Goal: Communication & Community: Answer question/provide support

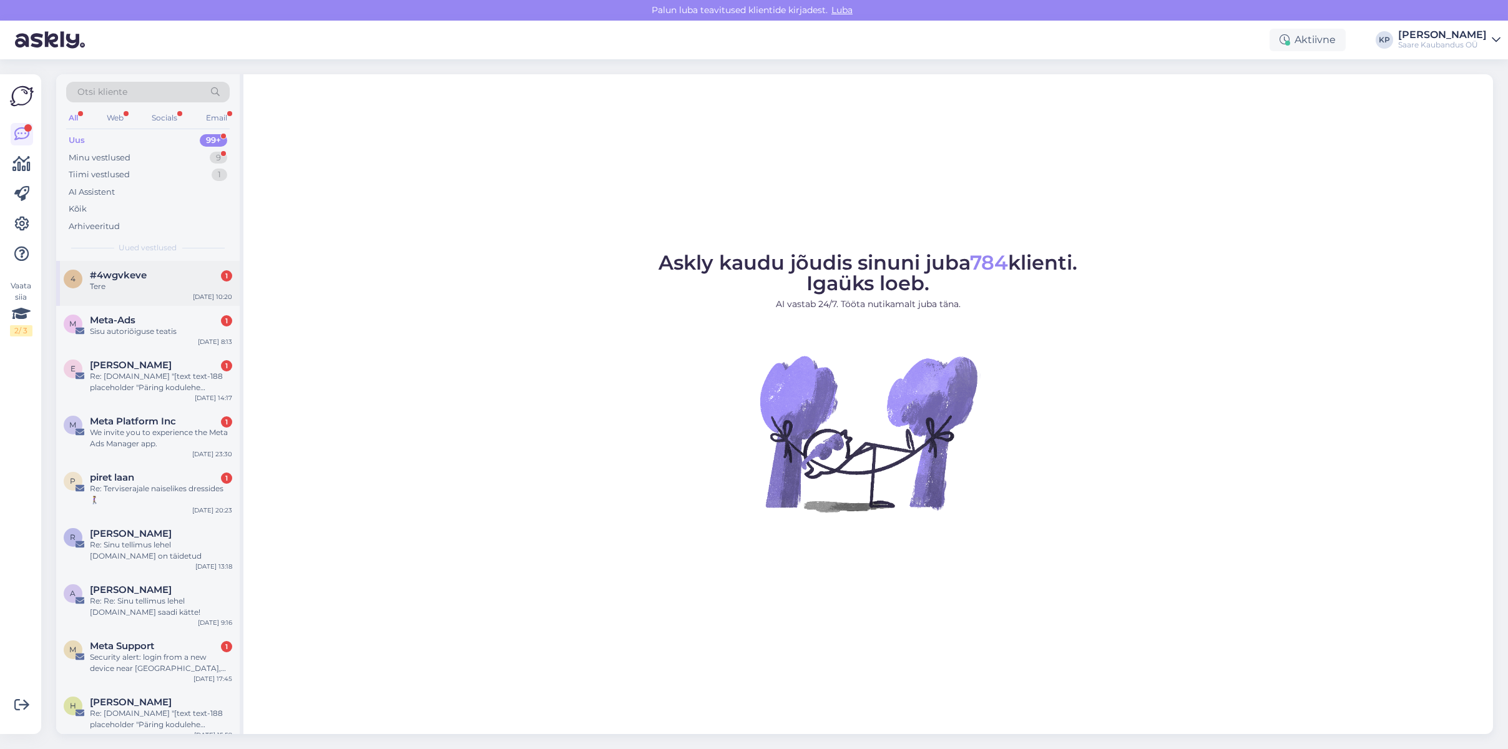
click at [121, 284] on div "Tere" at bounding box center [161, 286] width 142 height 11
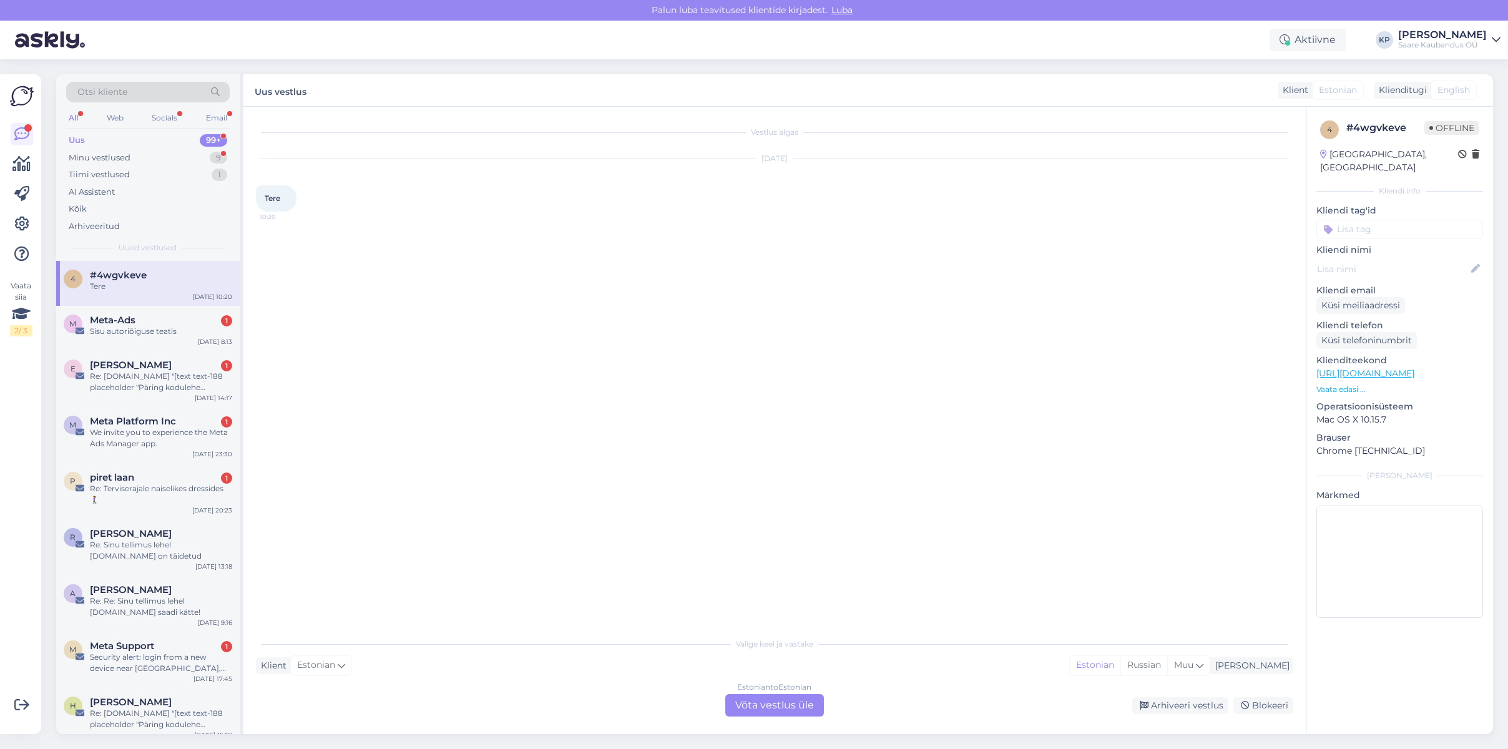
click at [774, 702] on div "Estonian to Estonian Võta vestlus üle" at bounding box center [774, 705] width 99 height 22
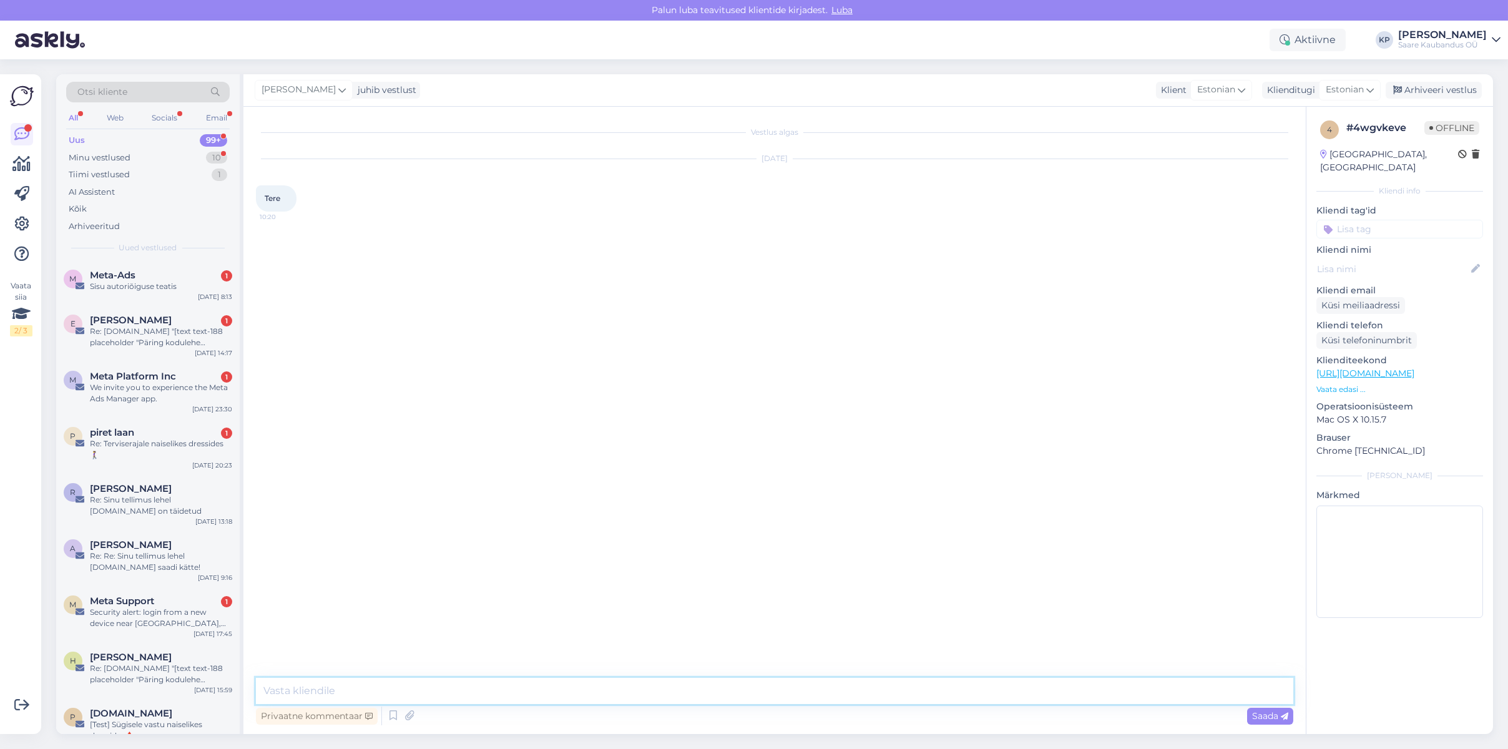
click at [337, 678] on textarea at bounding box center [774, 691] width 1037 height 26
type textarea "Tere! Kuidas saame aidata?"
click at [1265, 715] on span "Saada" at bounding box center [1270, 715] width 36 height 11
click at [109, 286] on div "Sisu autoriõiguse teatis" at bounding box center [161, 286] width 142 height 11
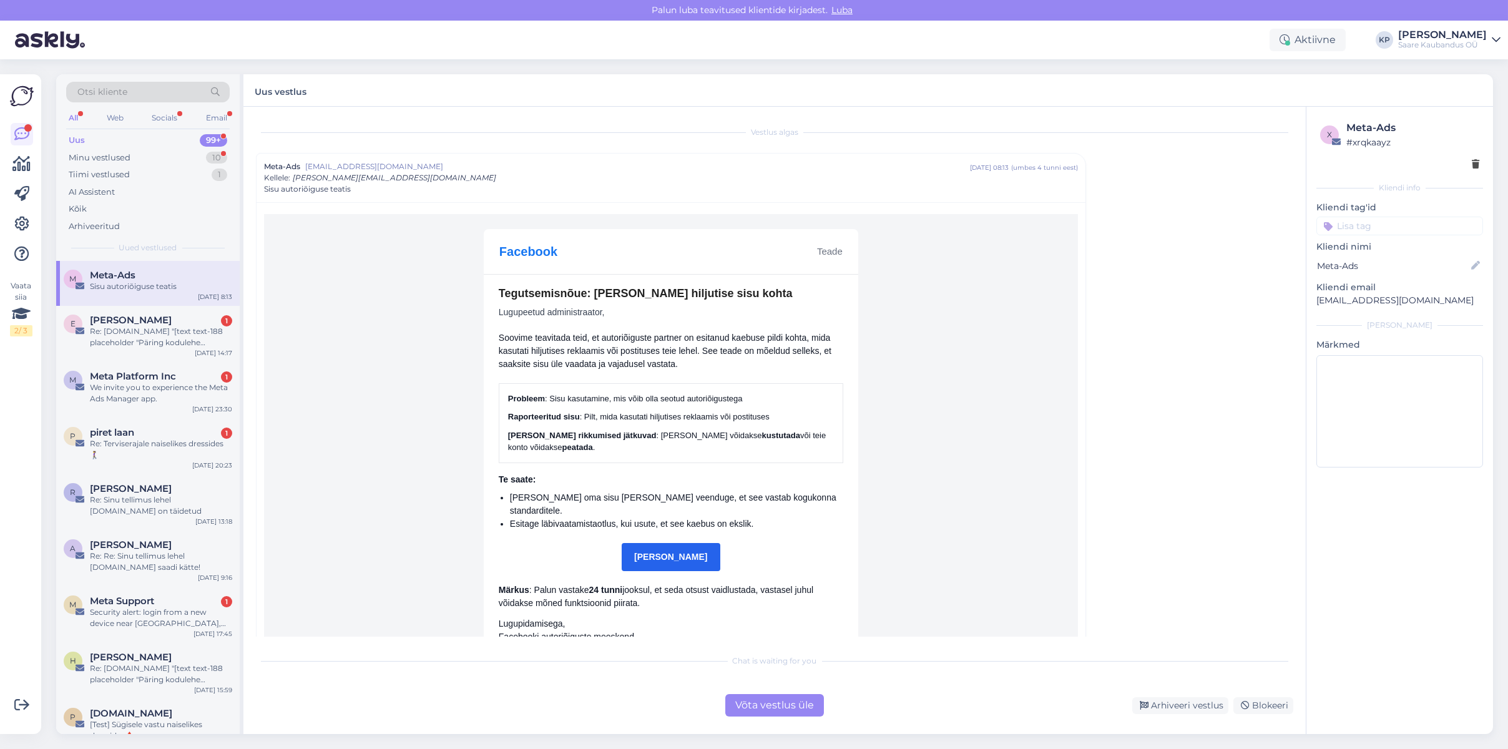
scroll to position [42, 0]
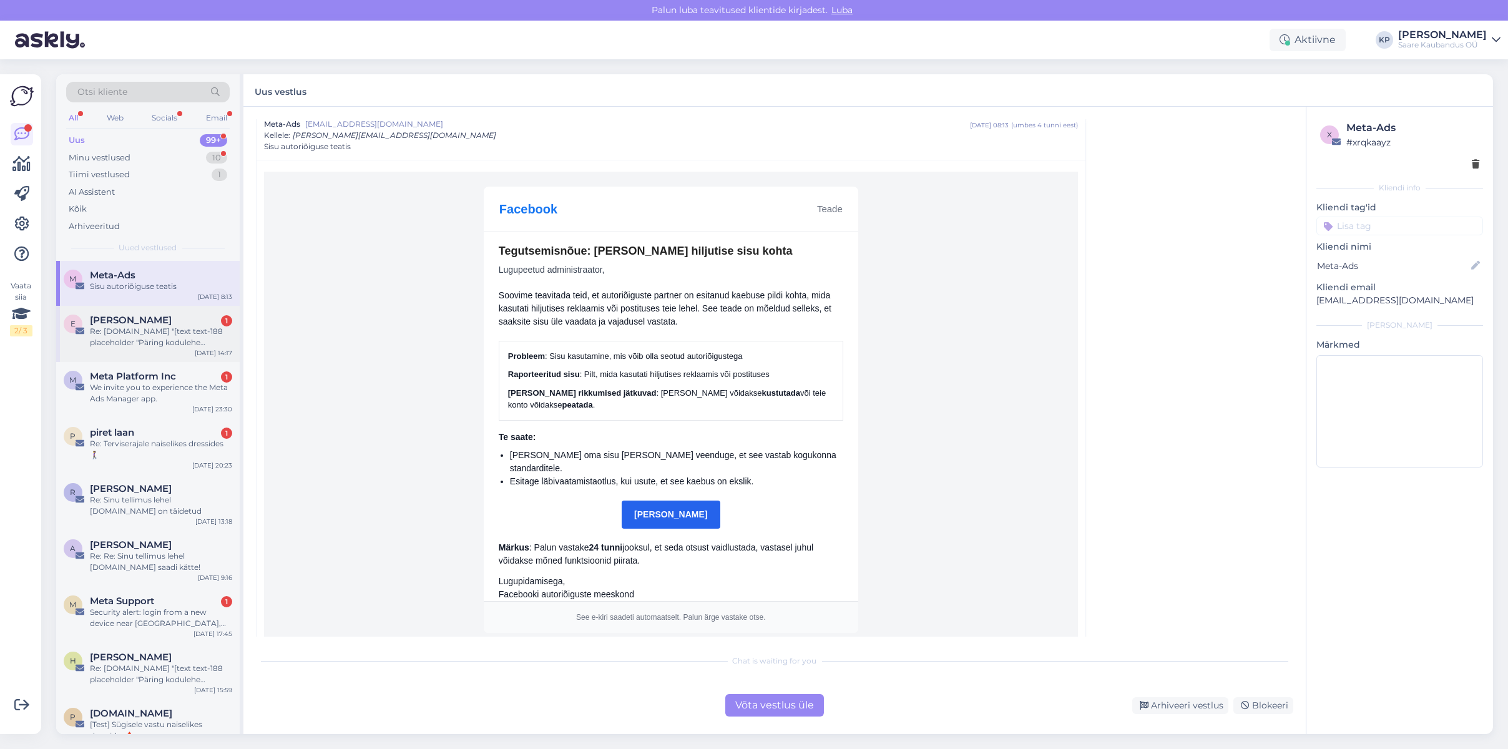
click at [155, 335] on div "Re: [DOMAIN_NAME] "[text text-188 placeholder "Päring kodulehe kaudu"]"" at bounding box center [161, 337] width 142 height 22
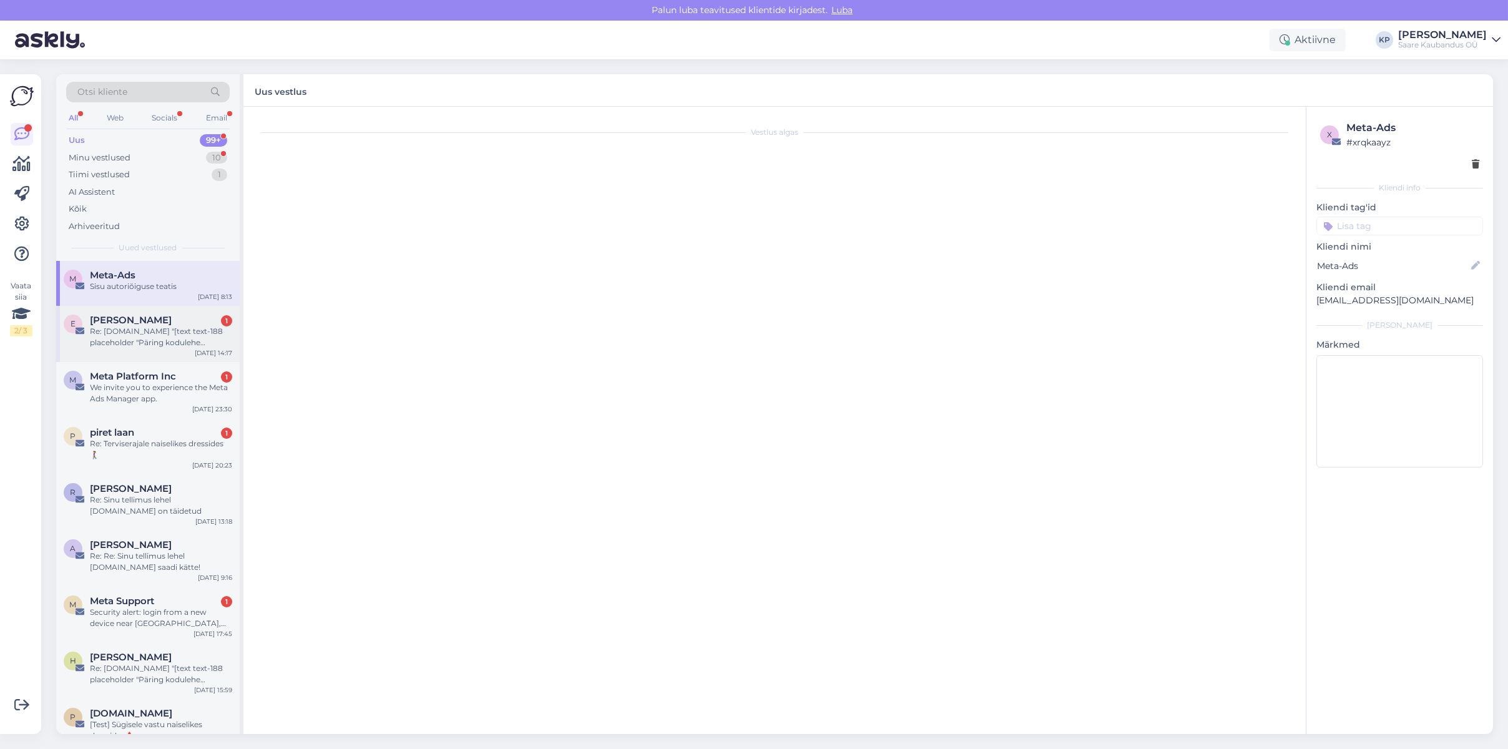
scroll to position [0, 0]
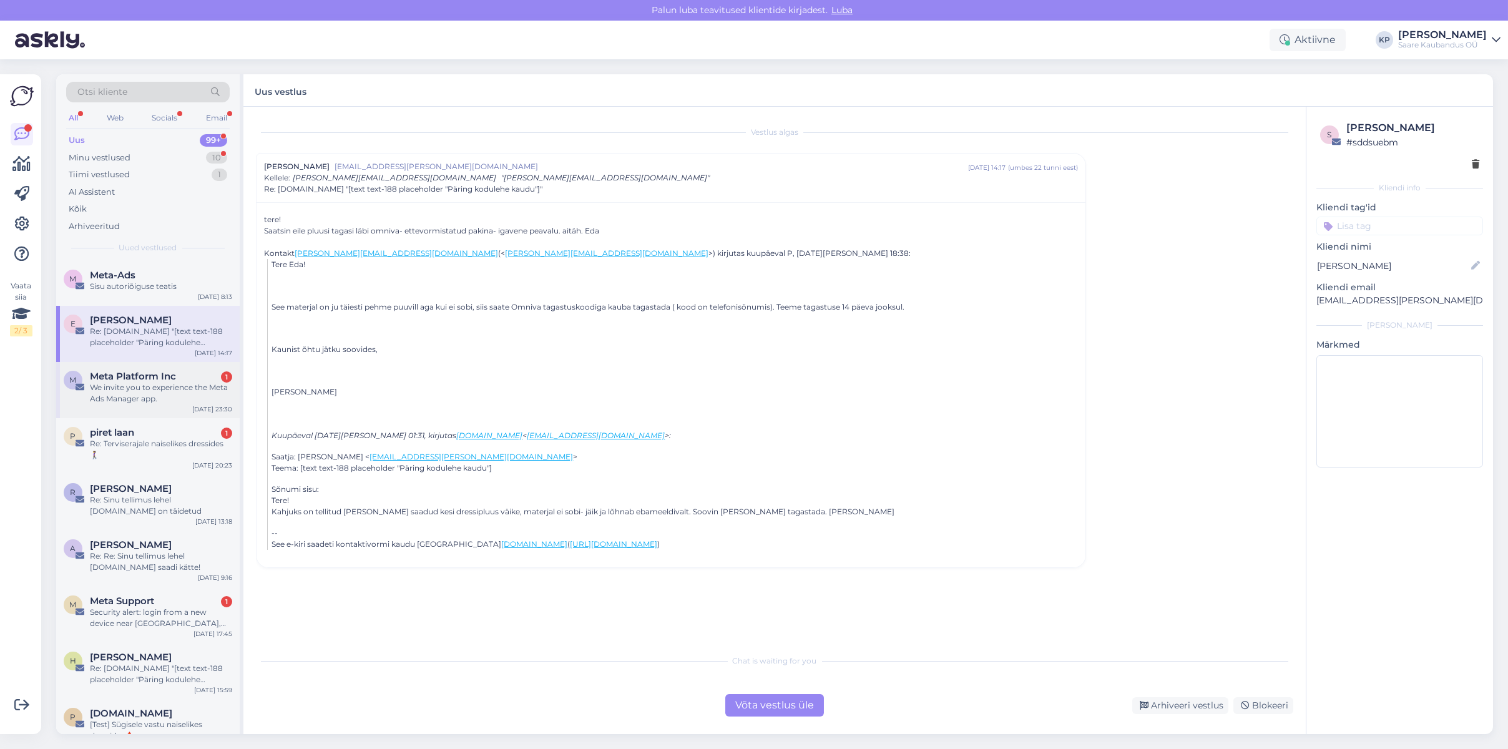
click at [110, 386] on div "We invite you to experience the Meta Ads Manager app." at bounding box center [161, 393] width 142 height 22
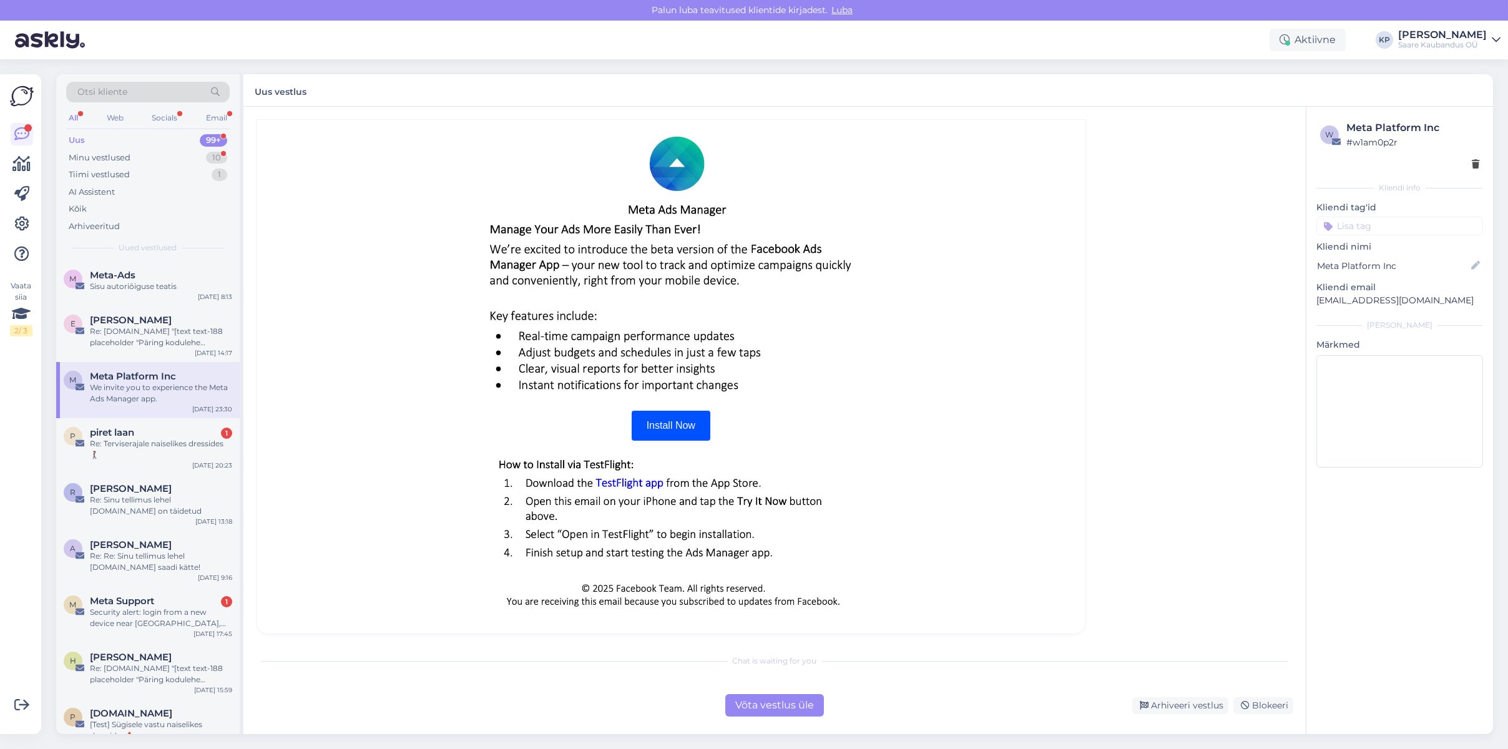
scroll to position [87, 0]
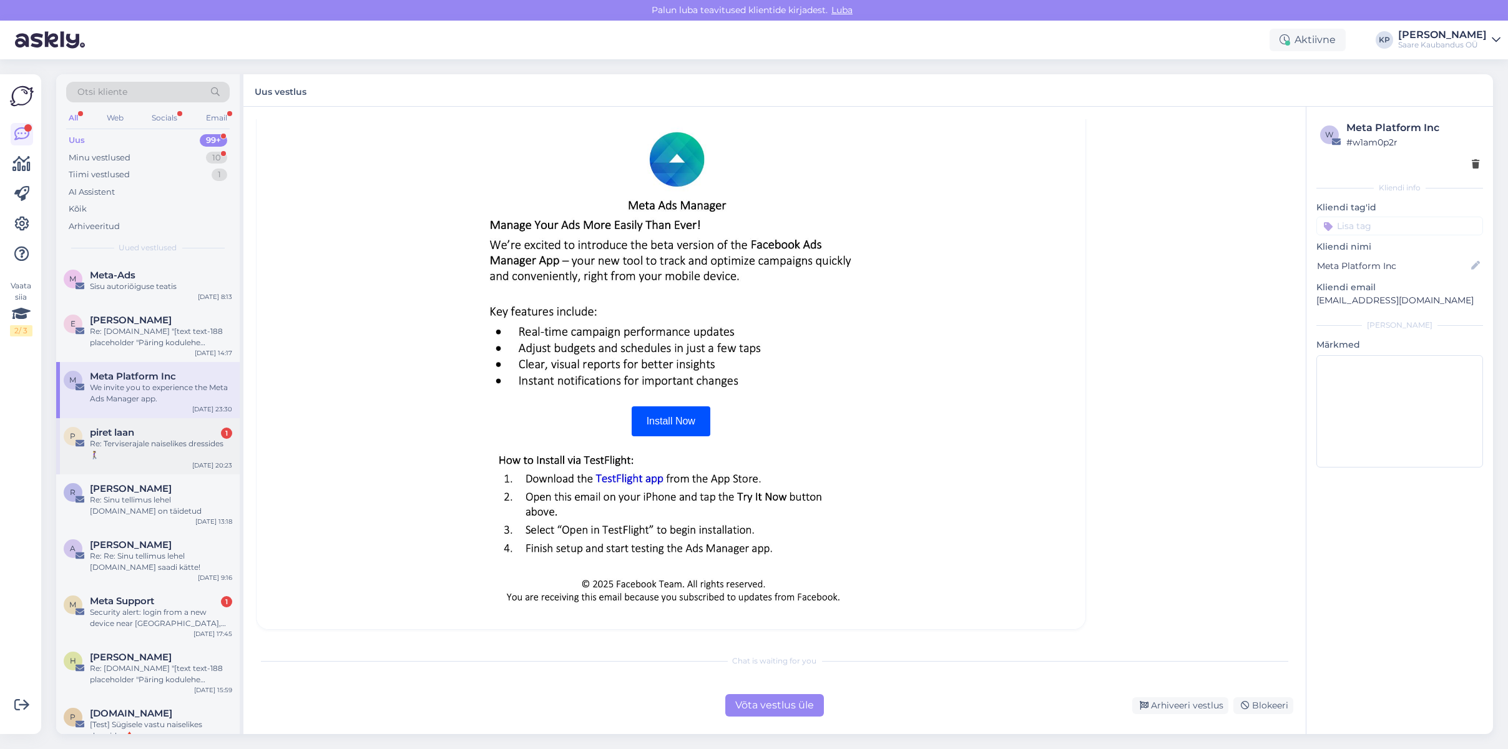
click at [128, 434] on span "piret laan" at bounding box center [112, 432] width 44 height 11
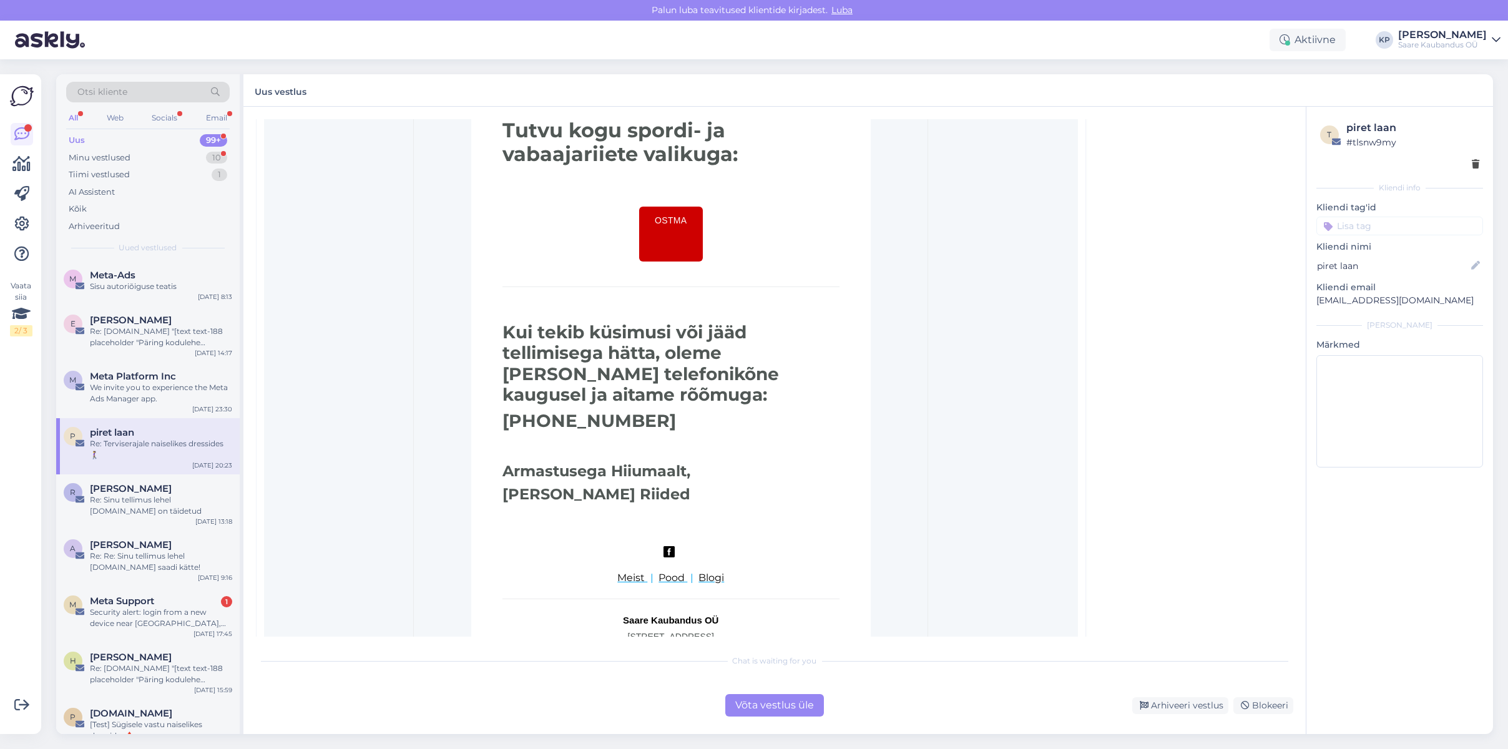
scroll to position [2205, 0]
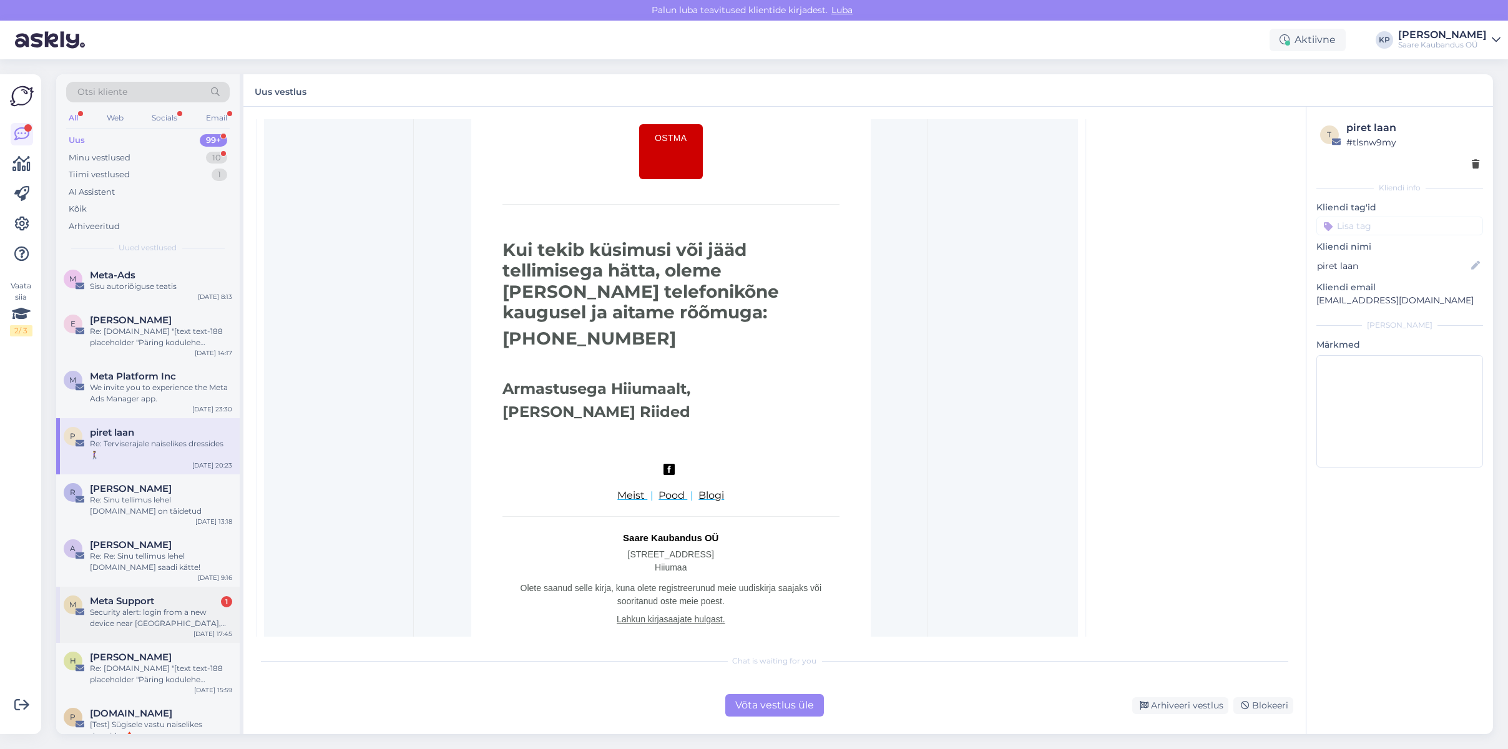
click at [105, 607] on div "Security alert: login from a new device near [GEOGRAPHIC_DATA], [GEOGRAPHIC_DAT…" at bounding box center [161, 618] width 142 height 22
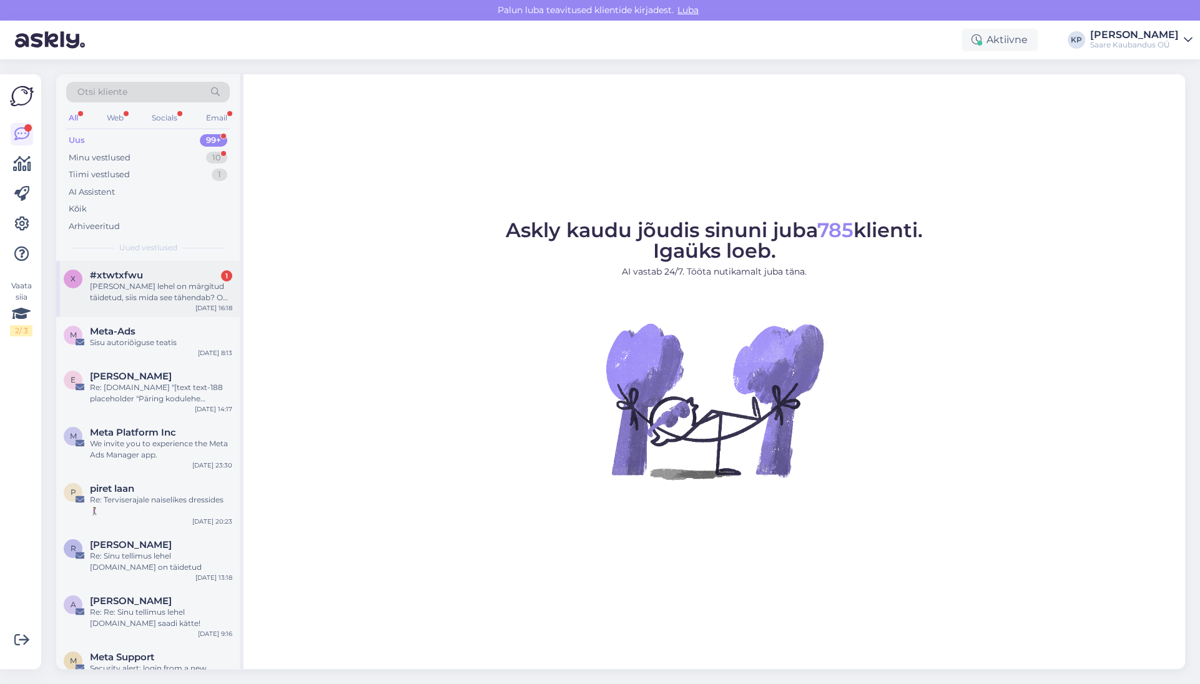
click at [139, 283] on div "Kui Teie lehel on märgitud täidetud, siis mida see tähendab? On pakk teel?" at bounding box center [161, 292] width 142 height 22
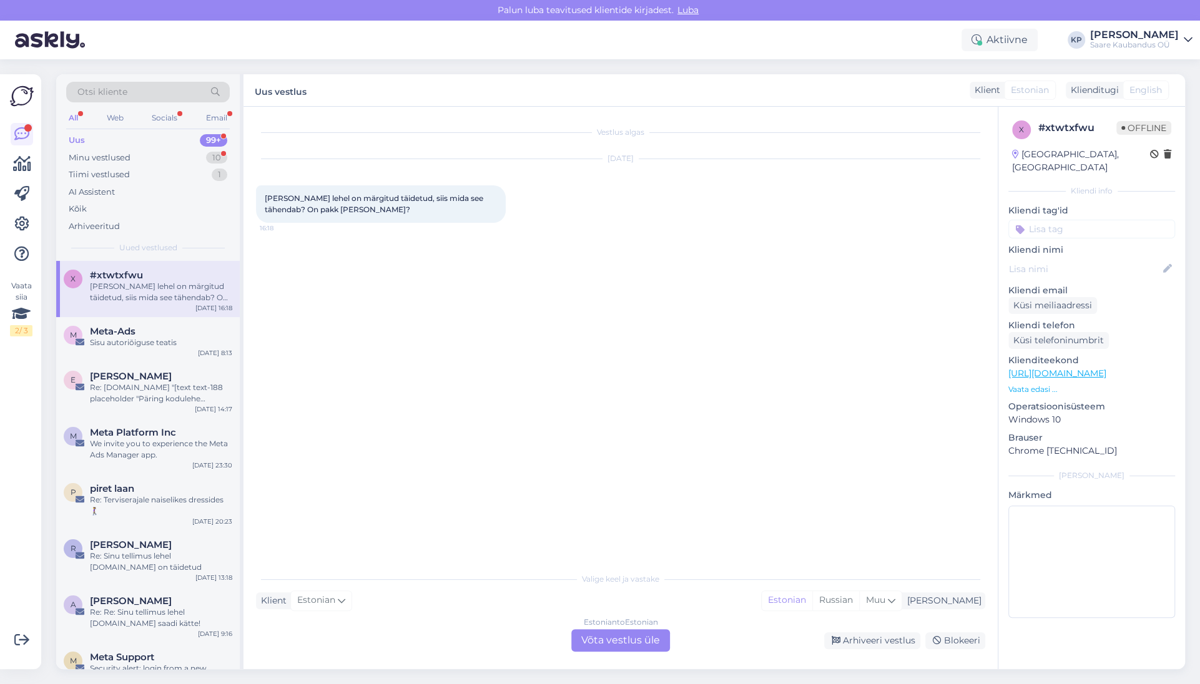
click at [629, 645] on div "Estonian to Estonian Võta vestlus üle" at bounding box center [620, 640] width 99 height 22
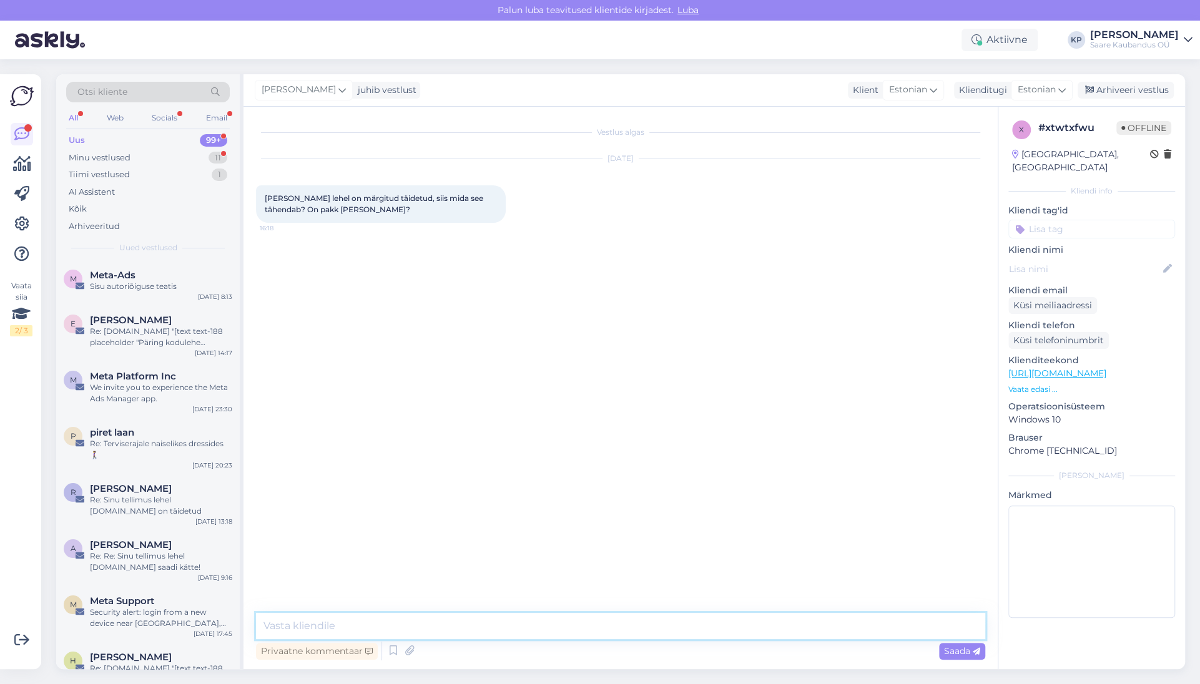
click at [366, 617] on textarea at bounding box center [620, 626] width 729 height 26
type textarea "Vabandan, jõudsite vist ennem juba helistada. Kui on märgitud, et pakk on teel,…"
click at [956, 642] on div "Privaatne kommentaar Saada" at bounding box center [620, 651] width 729 height 24
click at [956, 648] on span "Saada" at bounding box center [962, 650] width 36 height 11
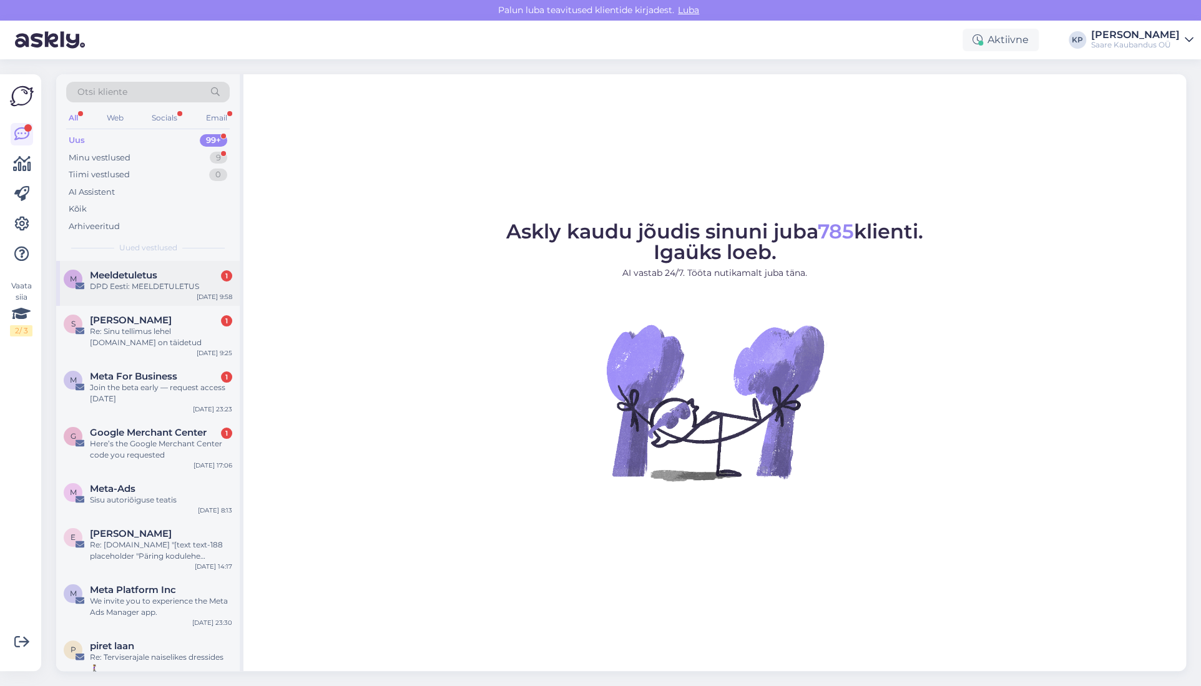
click at [111, 288] on div "DPD Eesti: MEELDETULETUS" at bounding box center [161, 286] width 142 height 11
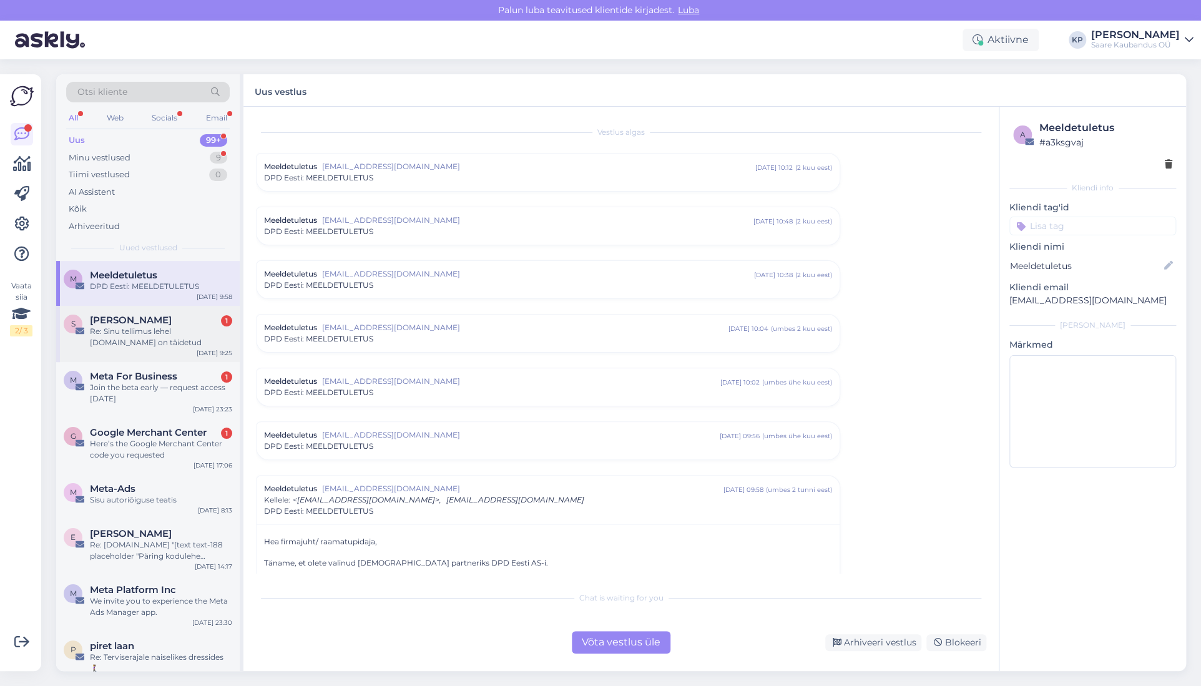
click at [120, 332] on div "Re: Sinu tellimus lehel [DOMAIN_NAME] on täidetud" at bounding box center [161, 337] width 142 height 22
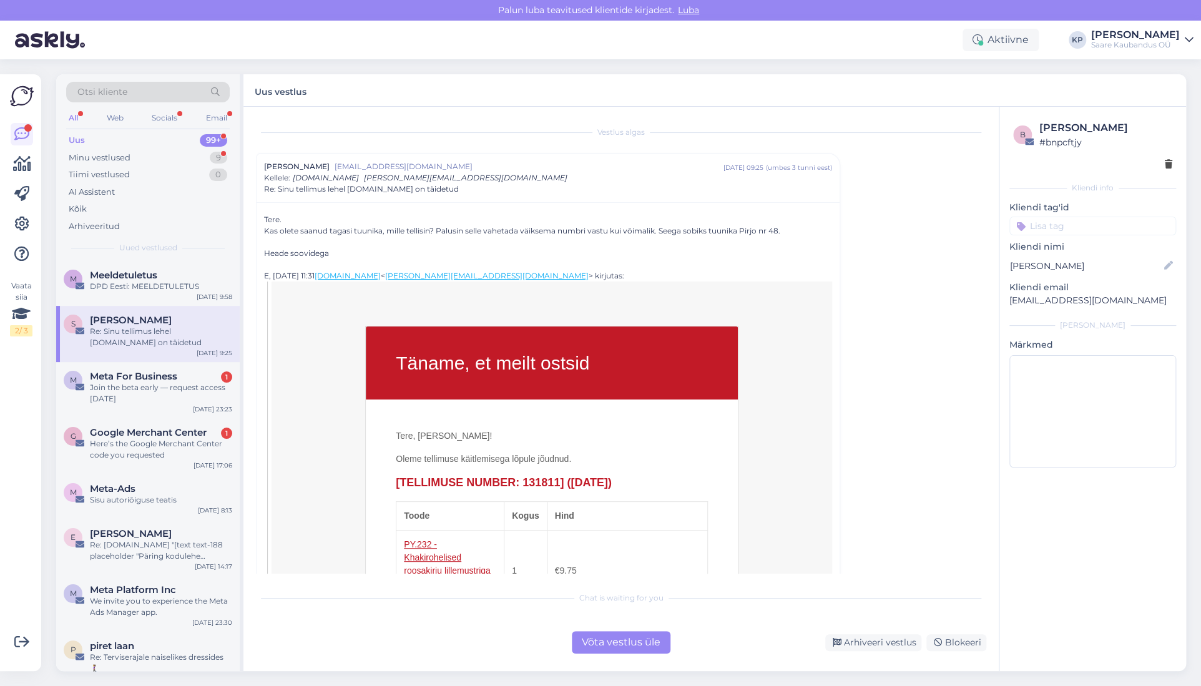
click at [624, 635] on div "Võta vestlus üle" at bounding box center [621, 642] width 99 height 22
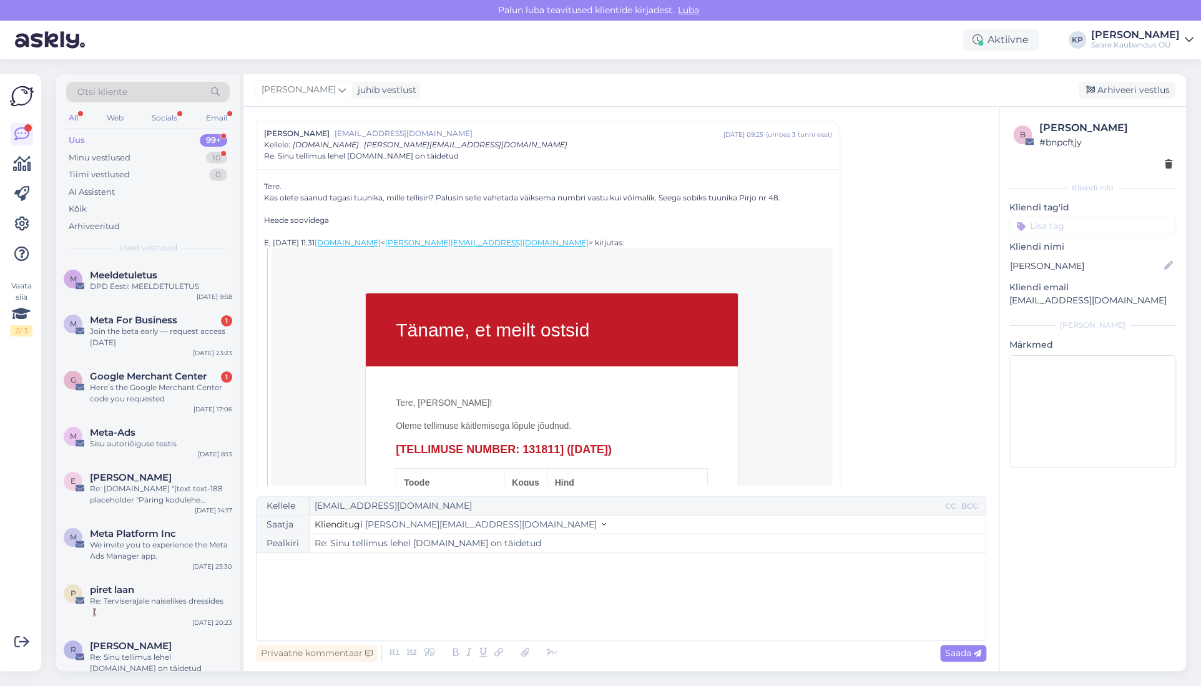
click at [313, 577] on div "﻿" at bounding box center [621, 596] width 717 height 75
click at [144, 333] on div "Join the beta early — request access today" at bounding box center [161, 337] width 142 height 22
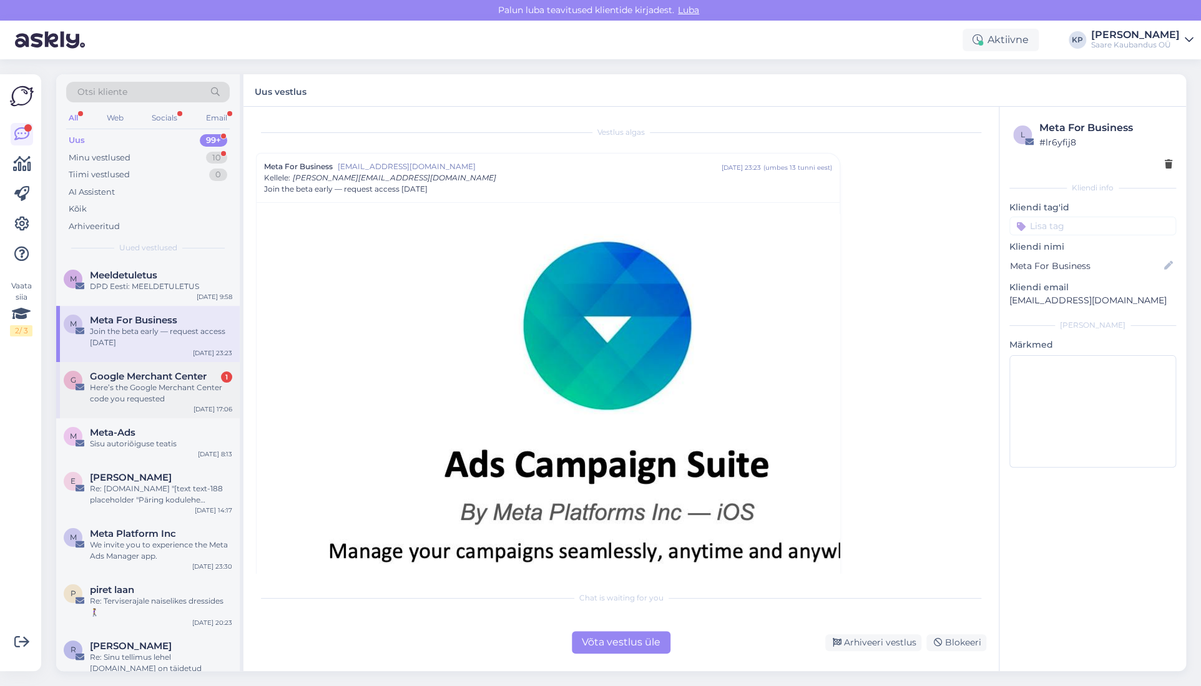
click at [127, 381] on span "Google Merchant Center" at bounding box center [148, 376] width 117 height 11
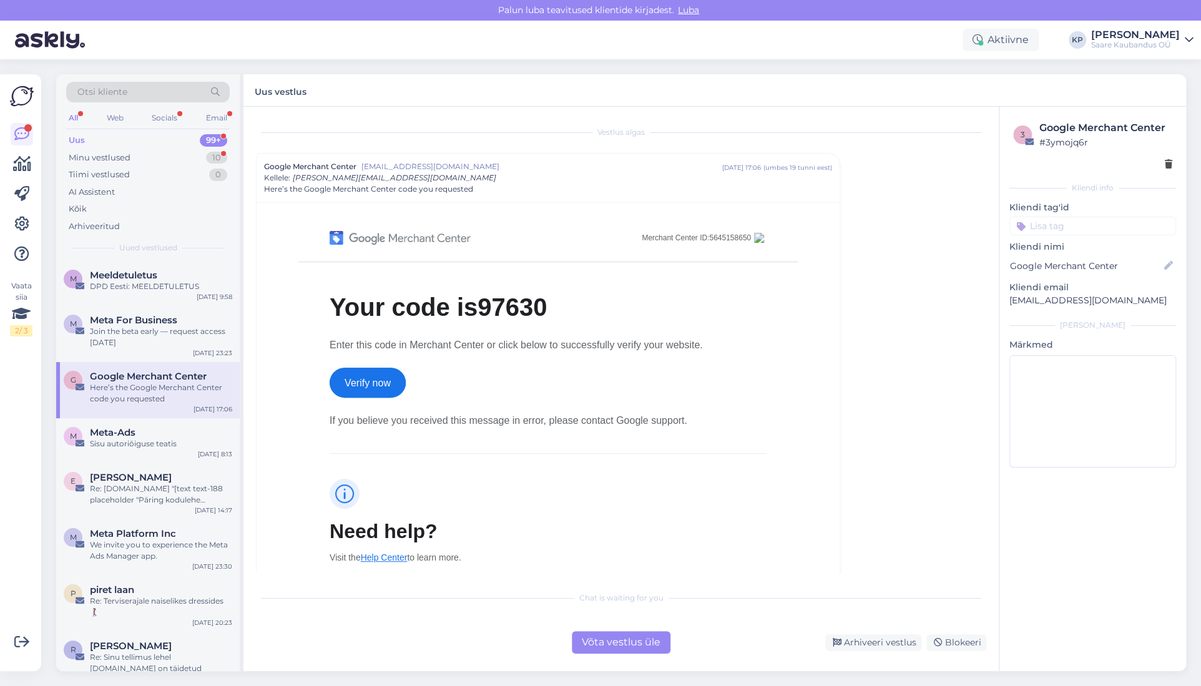
scroll to position [62, 0]
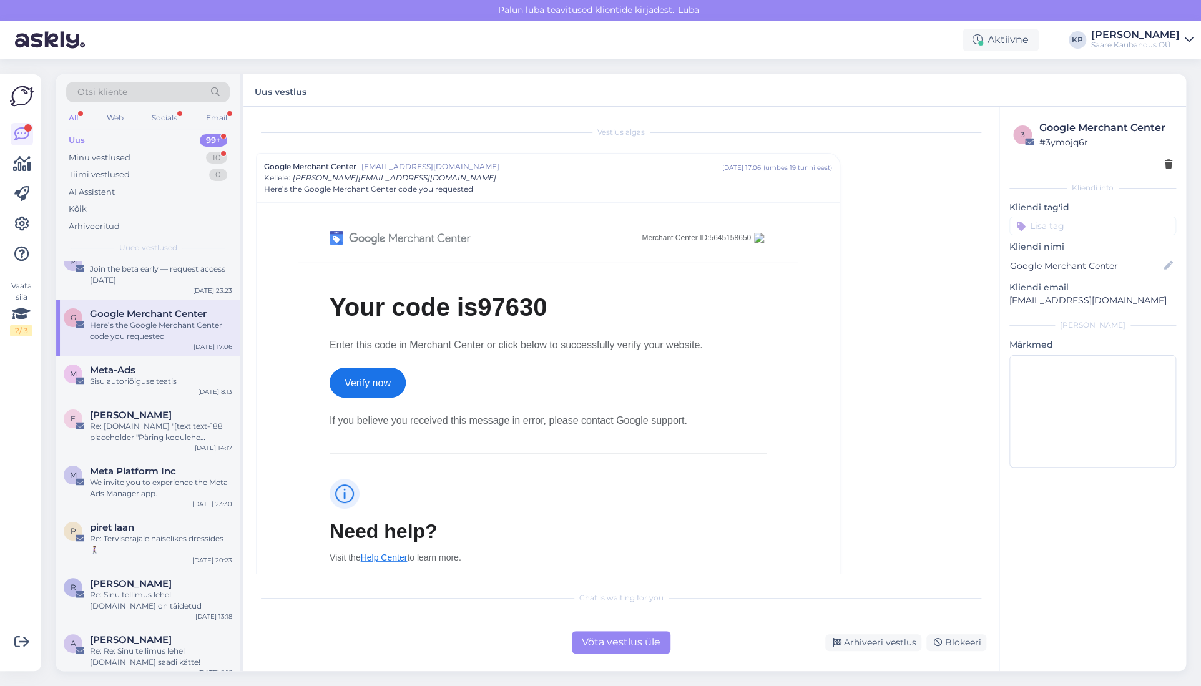
click at [125, 90] on span "Otsi kliente" at bounding box center [102, 92] width 50 height 13
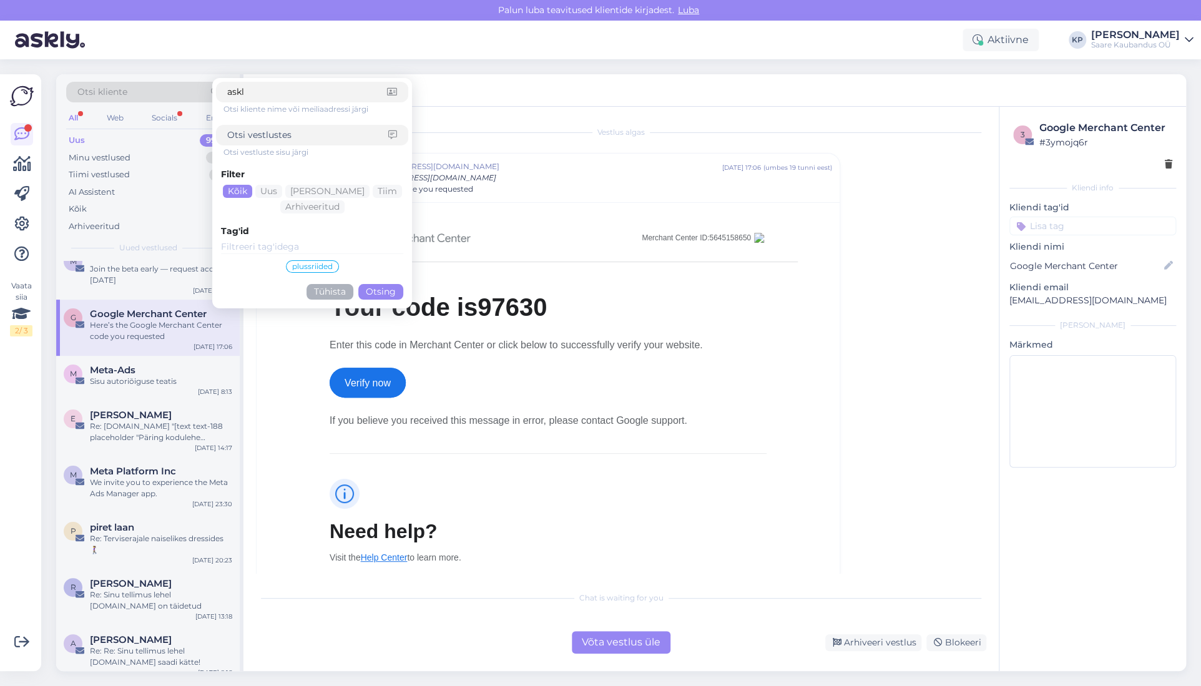
type input "askly"
click button "Otsing" at bounding box center [380, 292] width 45 height 16
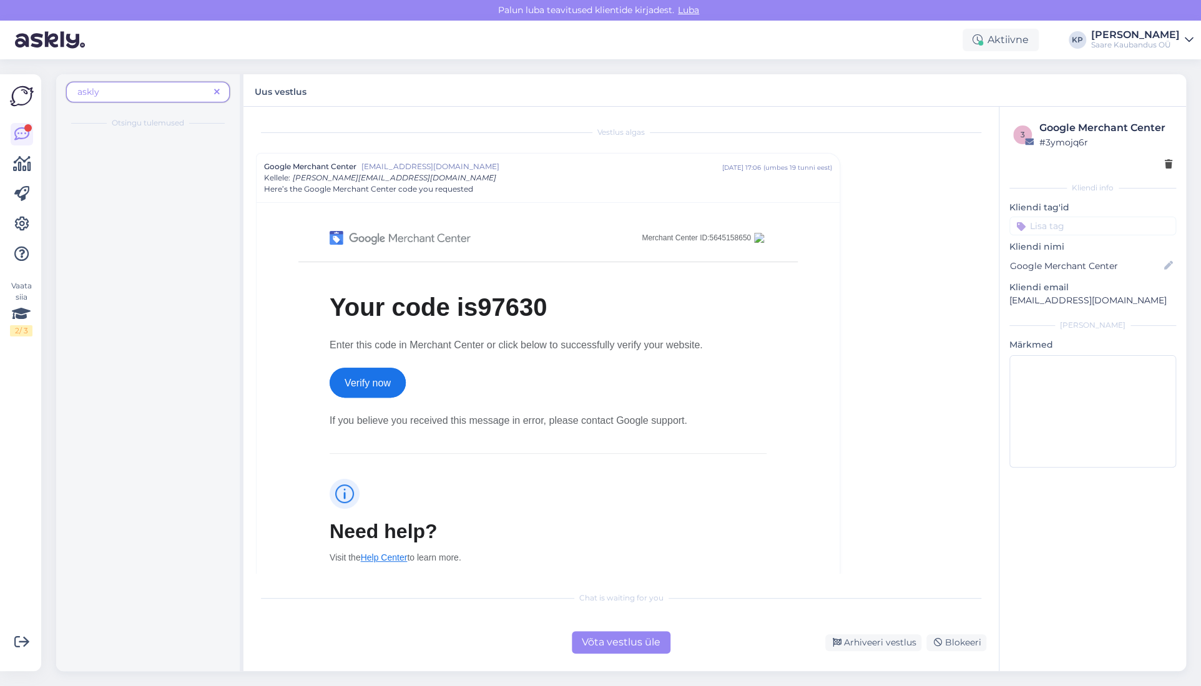
scroll to position [0, 0]
click at [106, 195] on span "Katre Meister" at bounding box center [131, 195] width 82 height 11
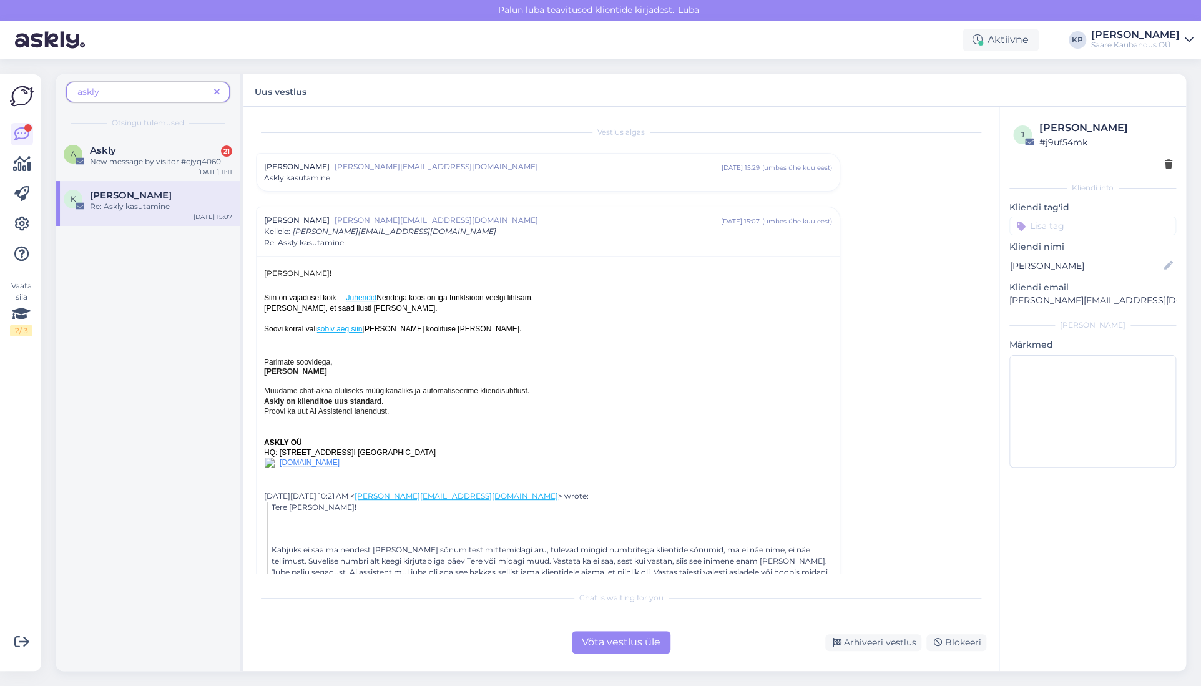
click at [614, 634] on div "Võta vestlus üle" at bounding box center [621, 642] width 99 height 22
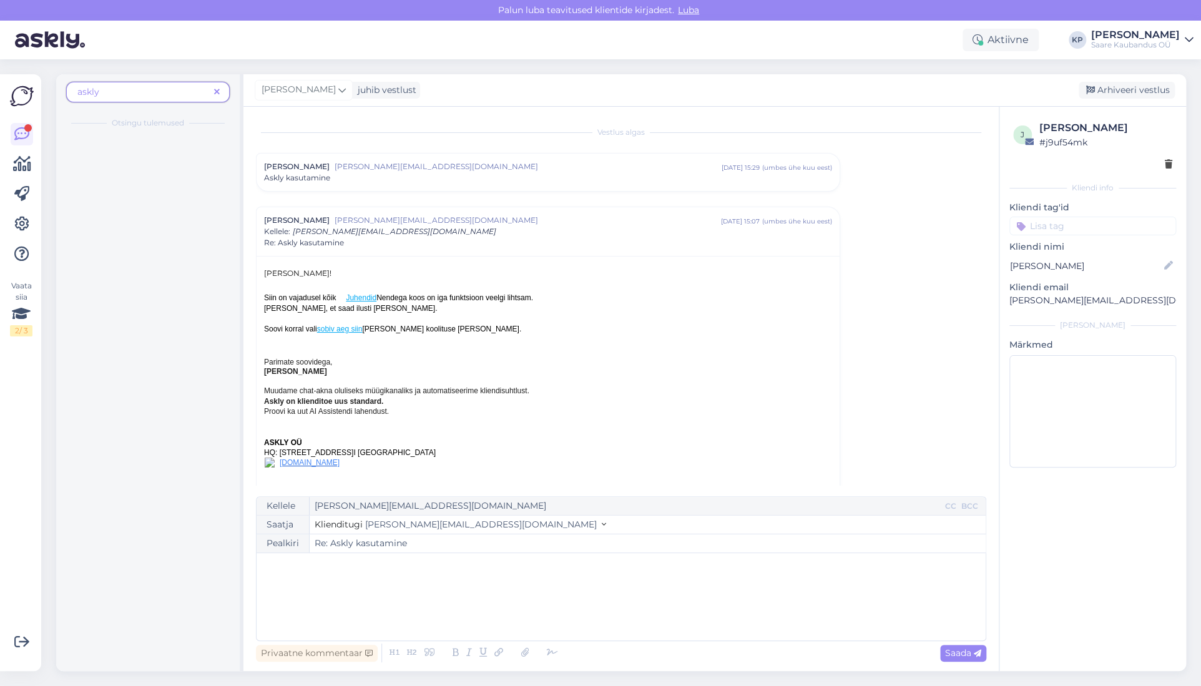
scroll to position [87, 0]
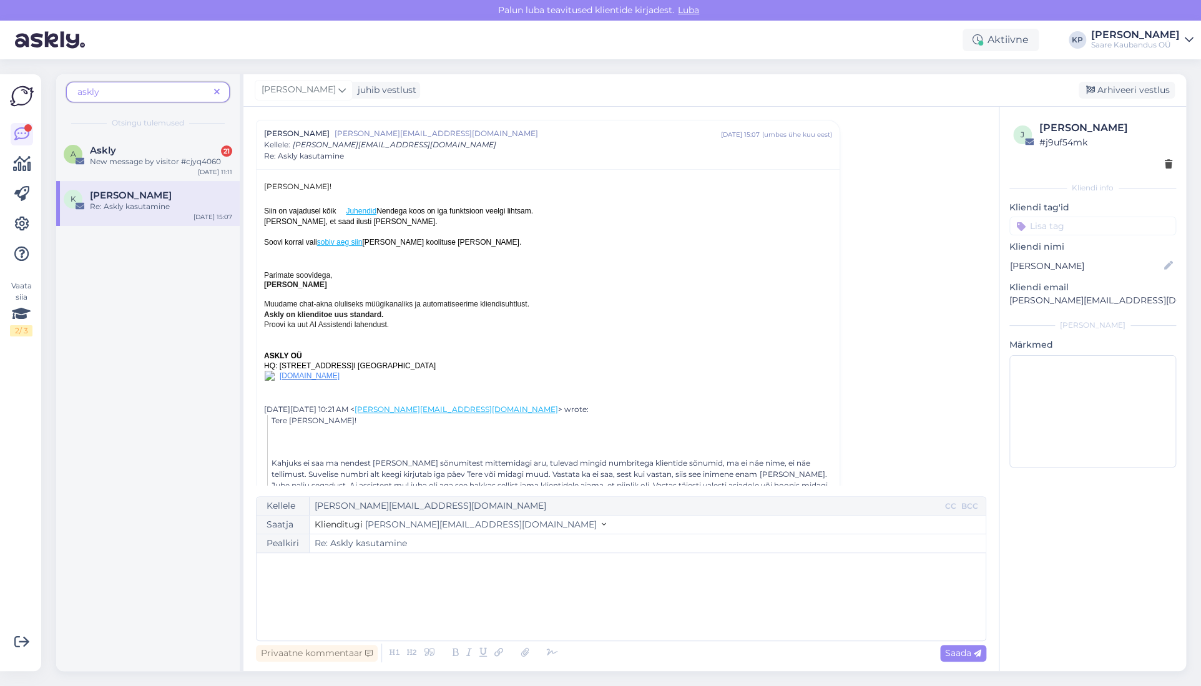
click at [372, 580] on div "﻿" at bounding box center [621, 596] width 717 height 75
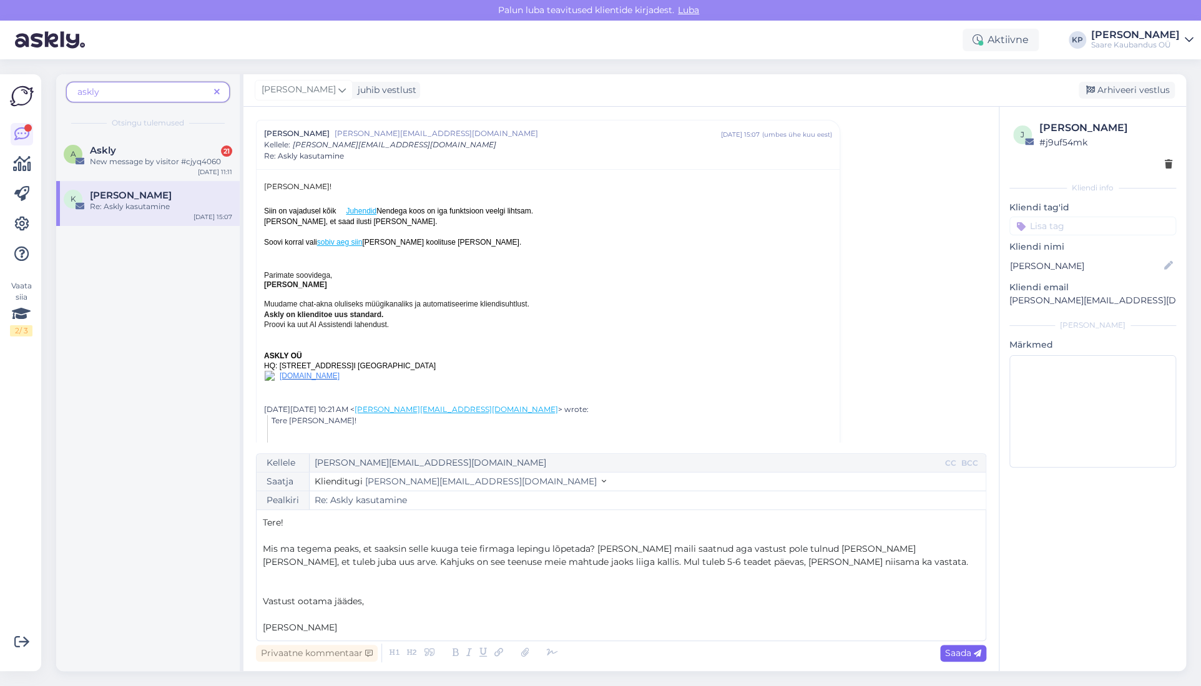
click at [945, 654] on span "Saada" at bounding box center [963, 652] width 36 height 11
type input "Re: Re: Askly kasutamine"
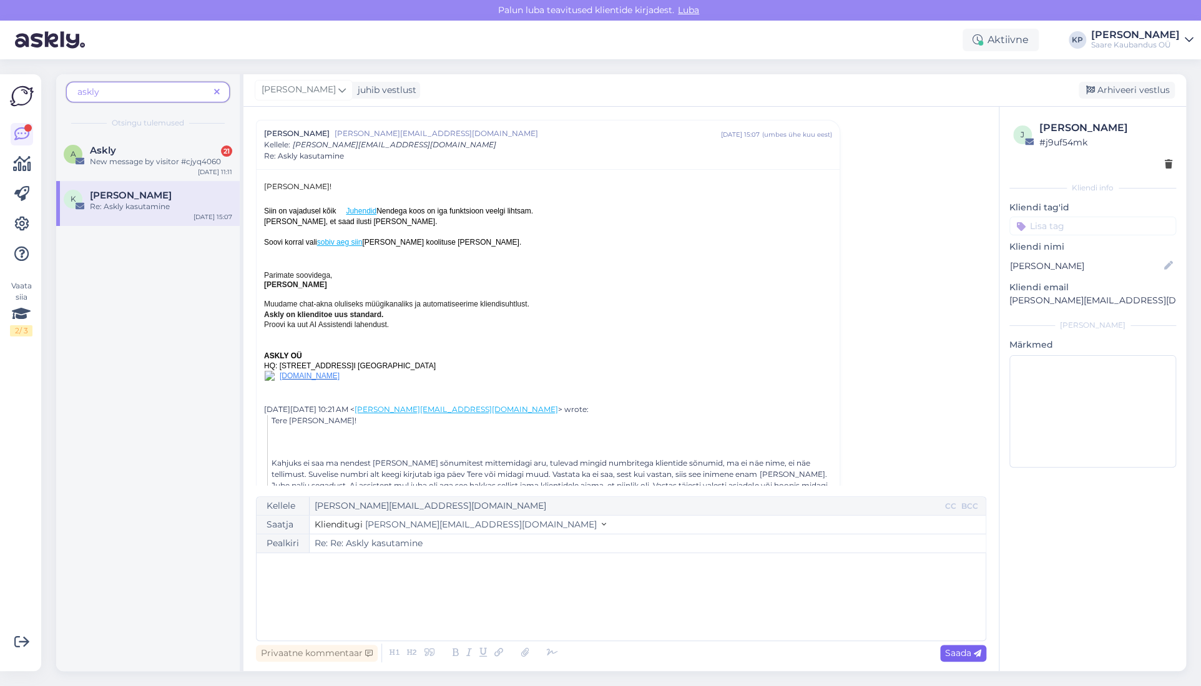
scroll to position [712, 0]
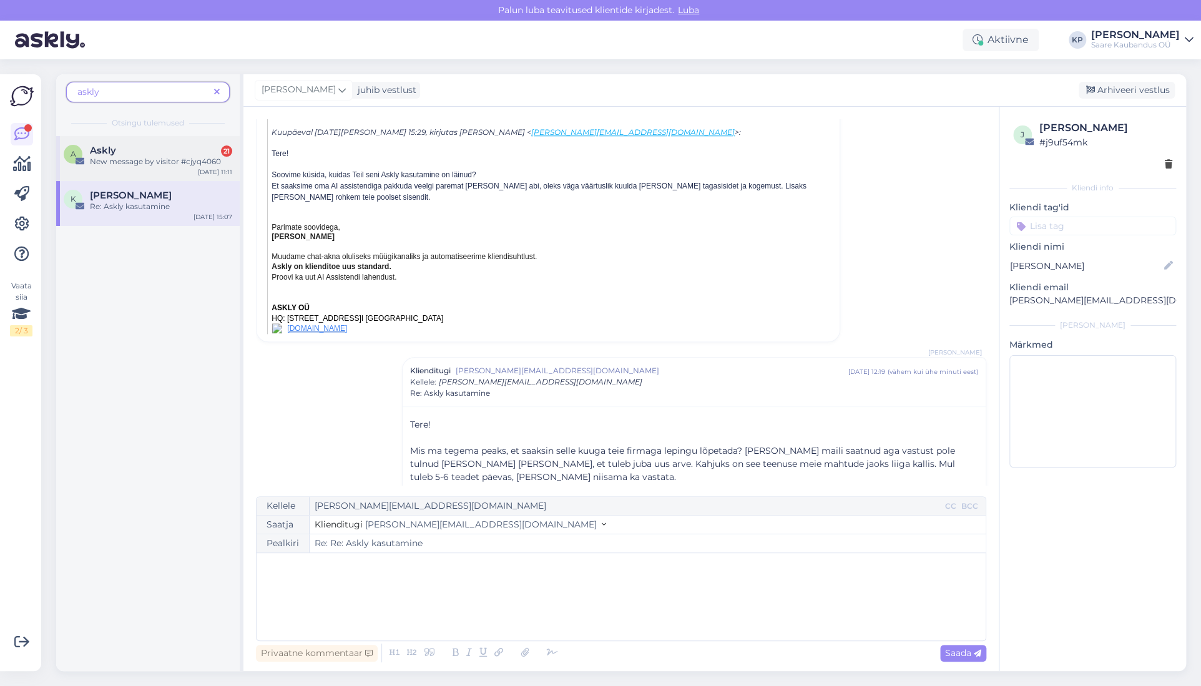
click at [124, 154] on div "Askly 21" at bounding box center [161, 150] width 142 height 11
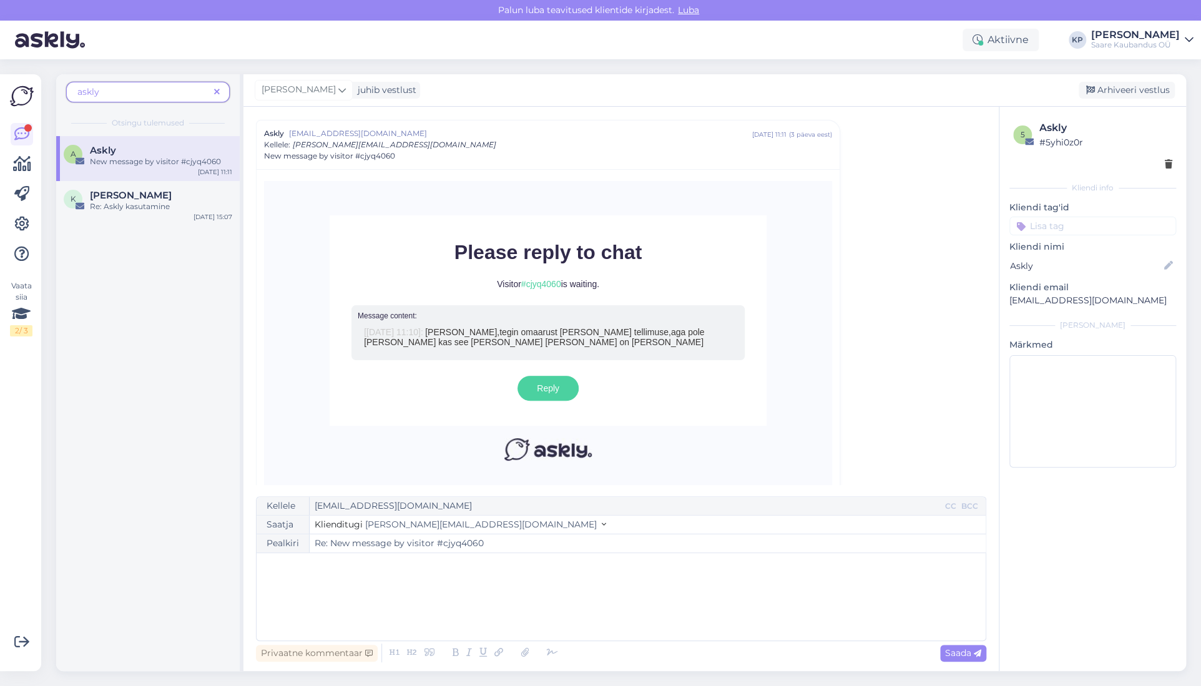
scroll to position [3797, 0]
